Goal: Communication & Community: Answer question/provide support

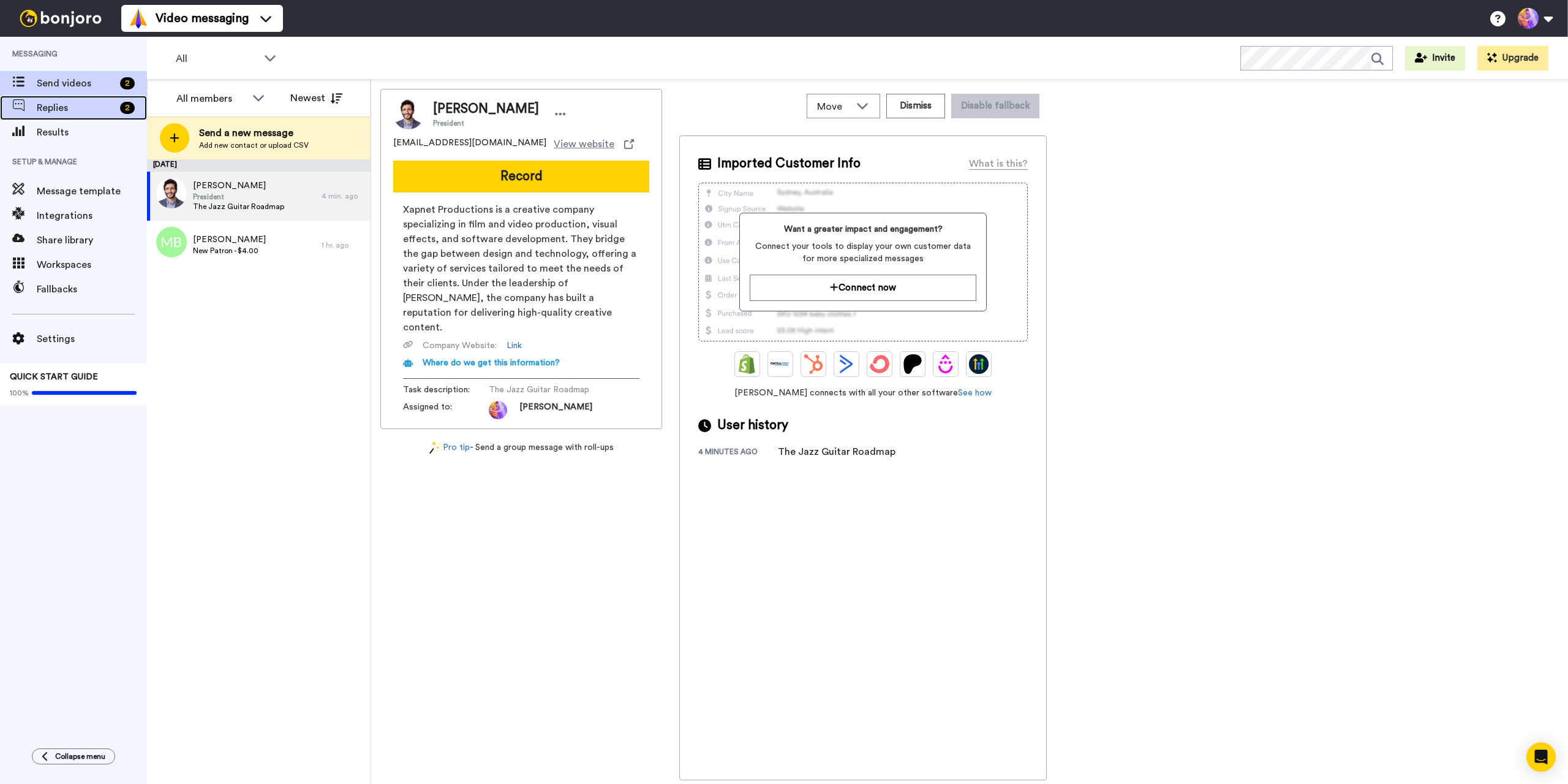
click at [53, 109] on span "Replies" at bounding box center [76, 108] width 78 height 15
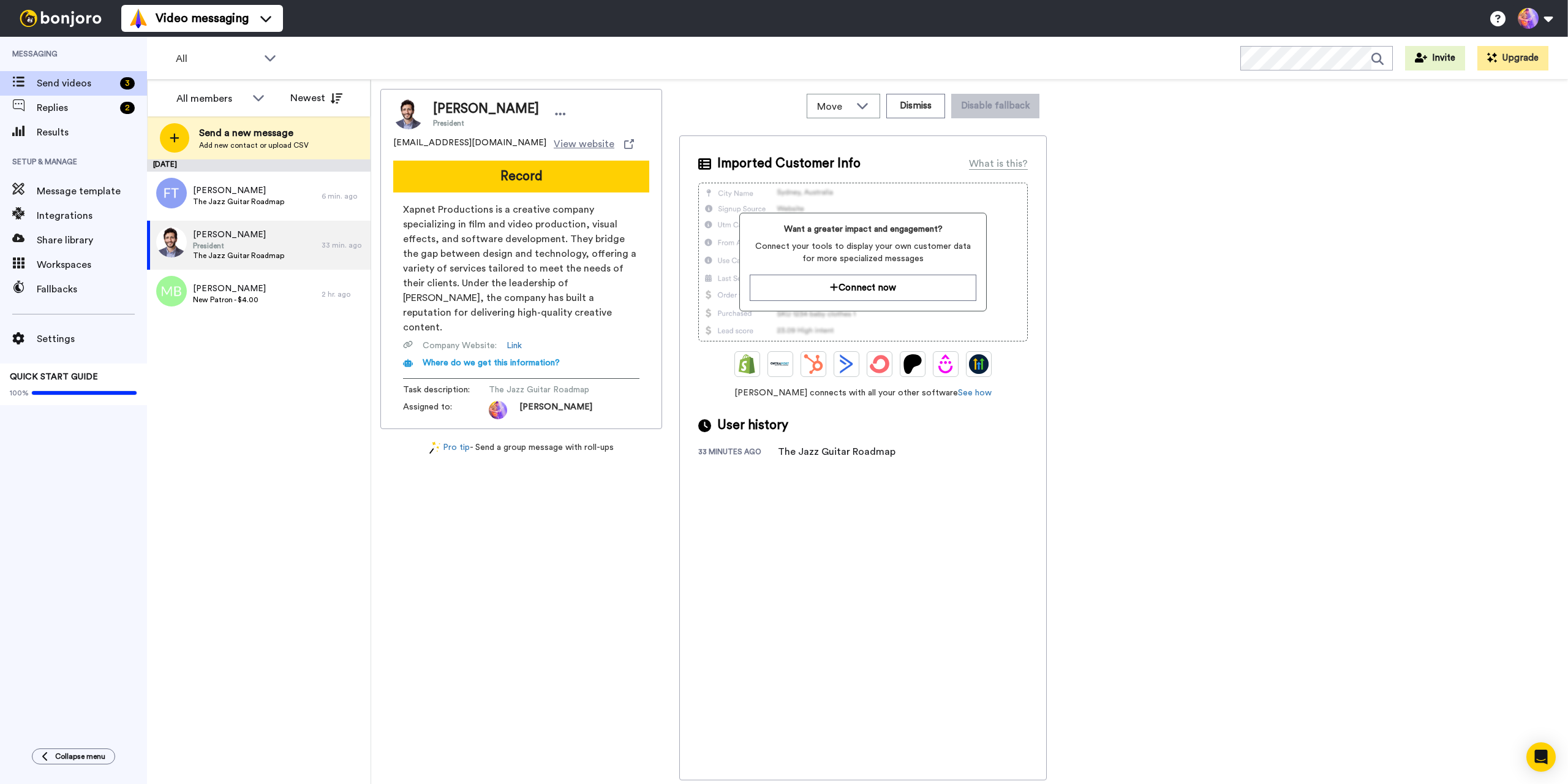
click at [432, 555] on div "Garo Hussenjian President garo@xapnet.com View website Record Xapnet Production…" at bounding box center [522, 434] width 282 height 692
